Goal: Check status: Check status

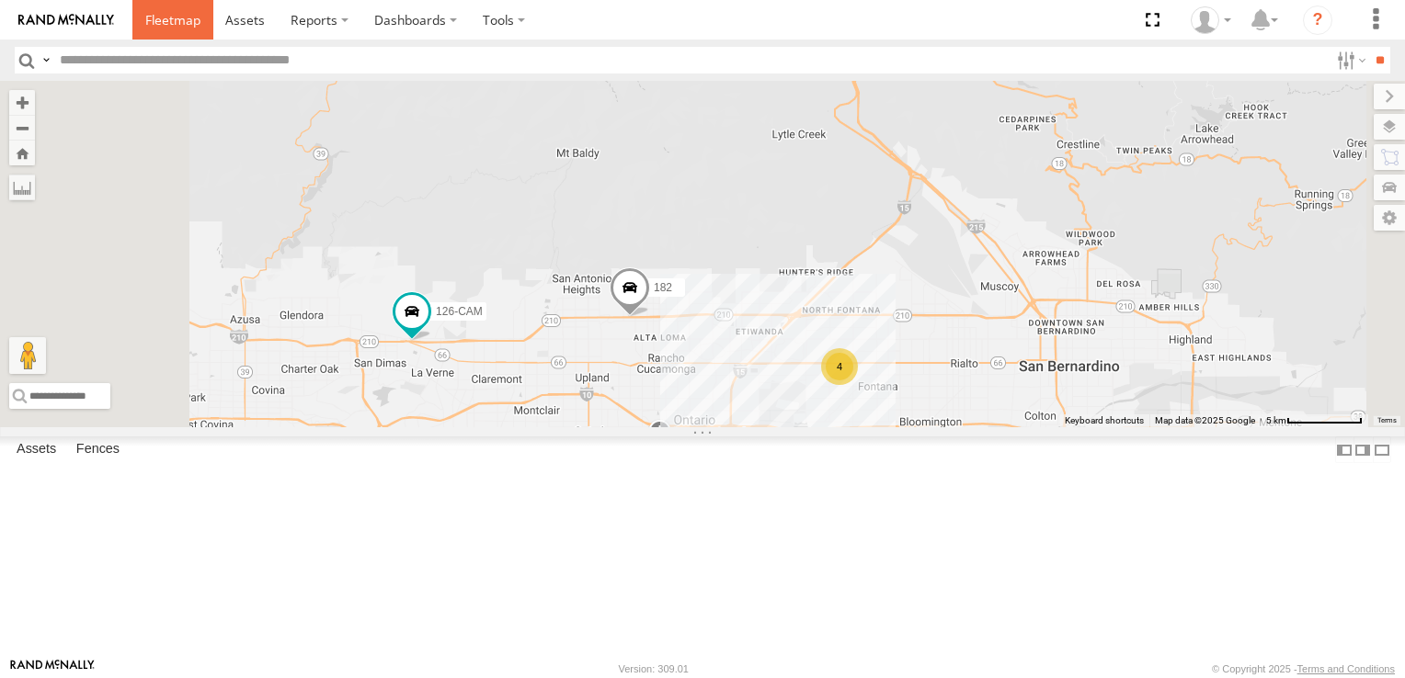
click at [192, 21] on span at bounding box center [172, 19] width 55 height 17
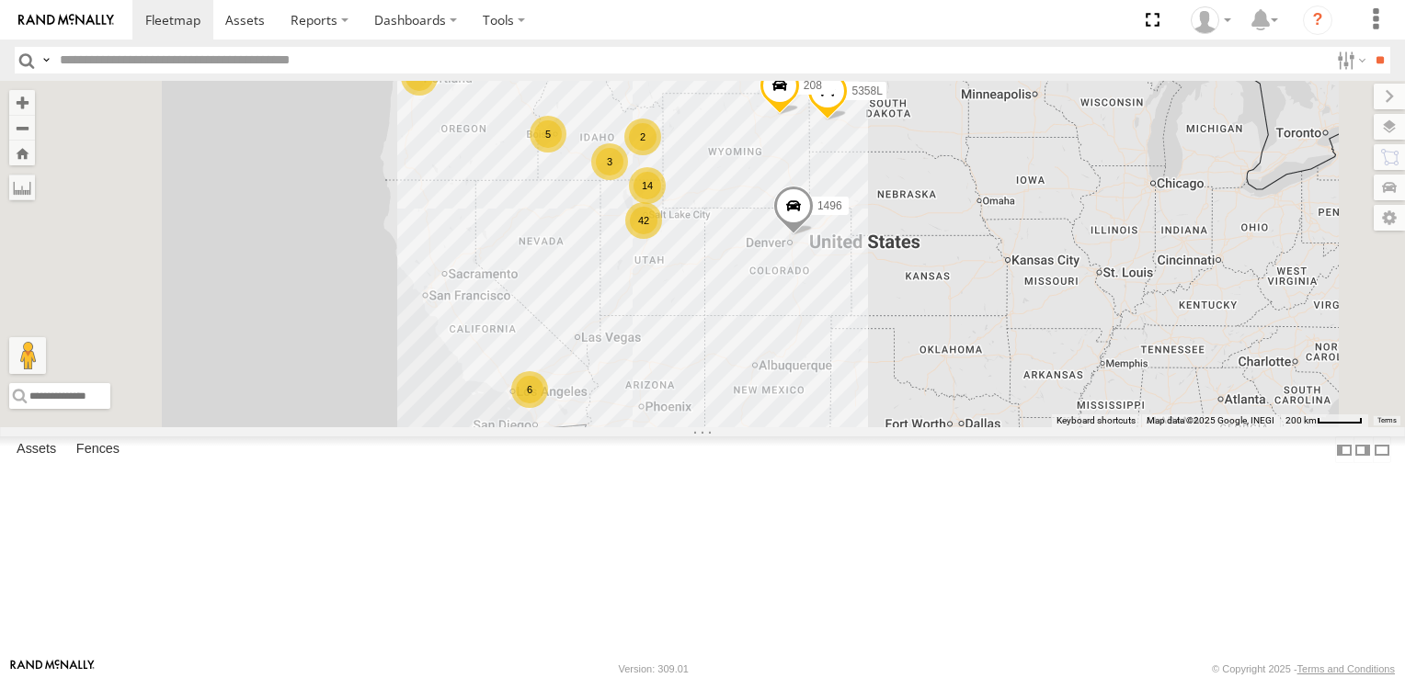
click at [662, 239] on div "42" at bounding box center [643, 220] width 37 height 37
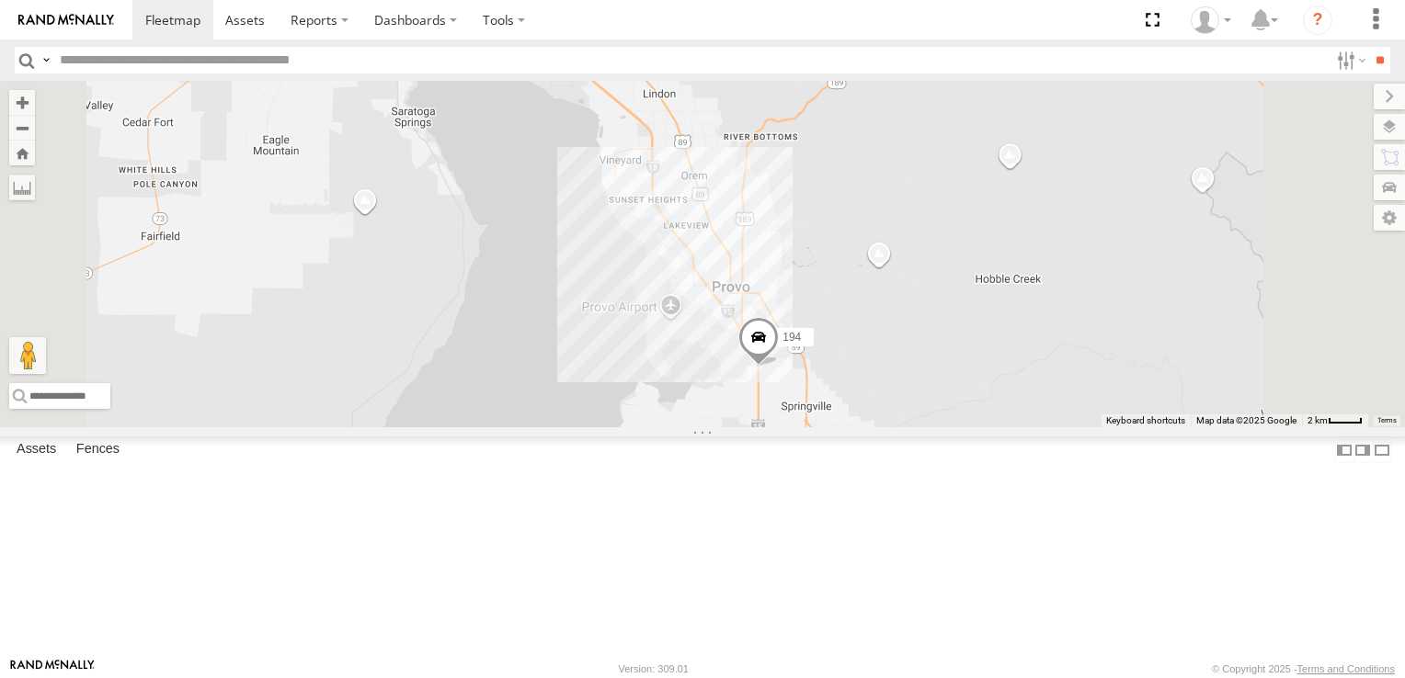
drag, startPoint x: 1039, startPoint y: 538, endPoint x: 947, endPoint y: 373, distance: 188.5
click at [947, 373] on div "152 1496 208 307W 5358L 194 215H-CAL" at bounding box center [702, 254] width 1405 height 347
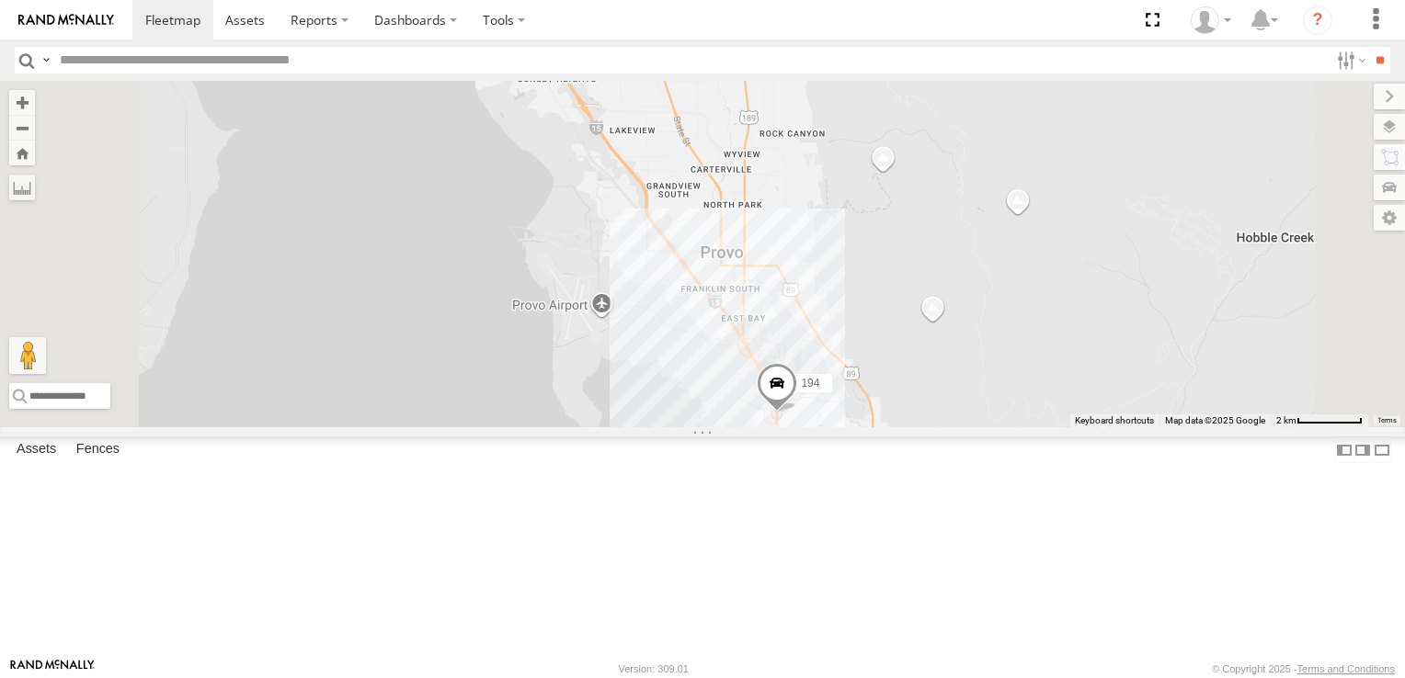
click at [977, 400] on div "152 1496 208 307W 5358L 194 215H-CAL" at bounding box center [702, 254] width 1405 height 347
click at [825, 229] on button "Close" at bounding box center [803, 207] width 44 height 44
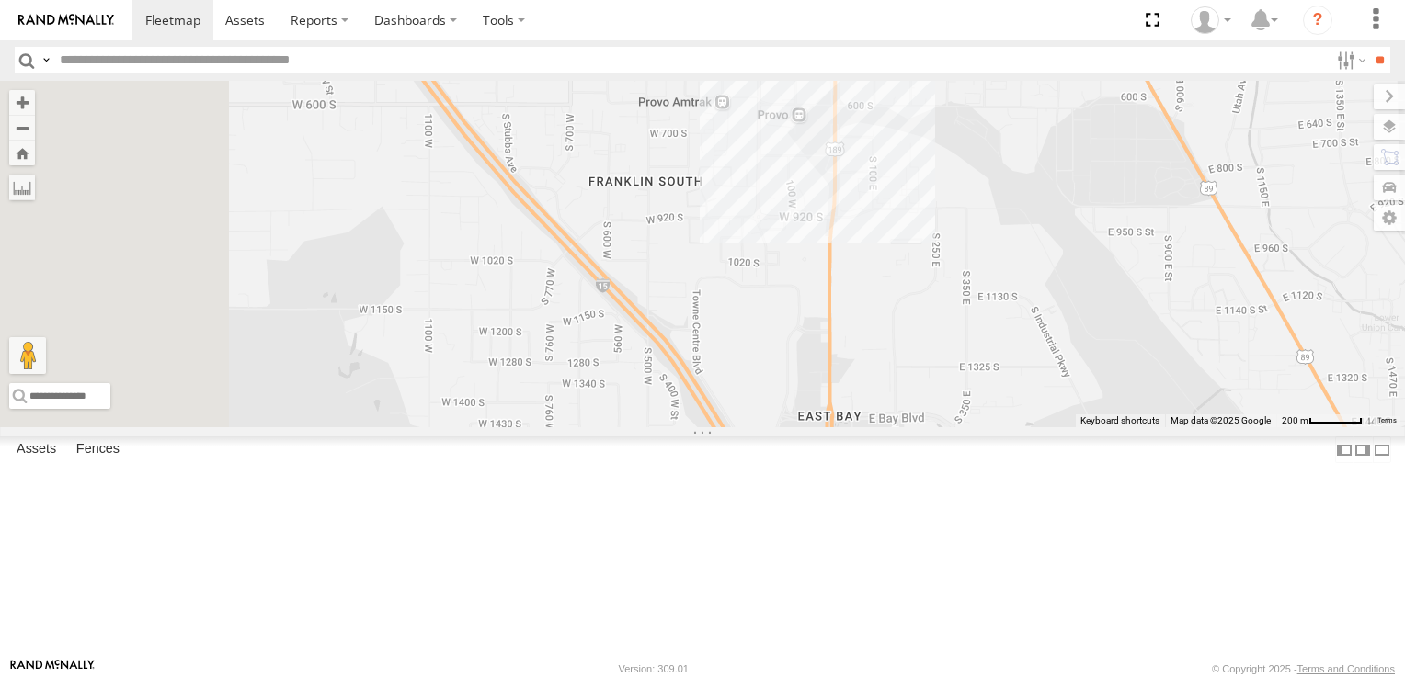
click at [1105, 231] on div "152 1496 208 307W 5358L 194 215H-CAL" at bounding box center [702, 254] width 1405 height 347
click at [951, 306] on div "152 1496 208 307W 5358L 194 215H-CAL Senergy 0" at bounding box center [702, 254] width 1405 height 347
